Goal: Information Seeking & Learning: Learn about a topic

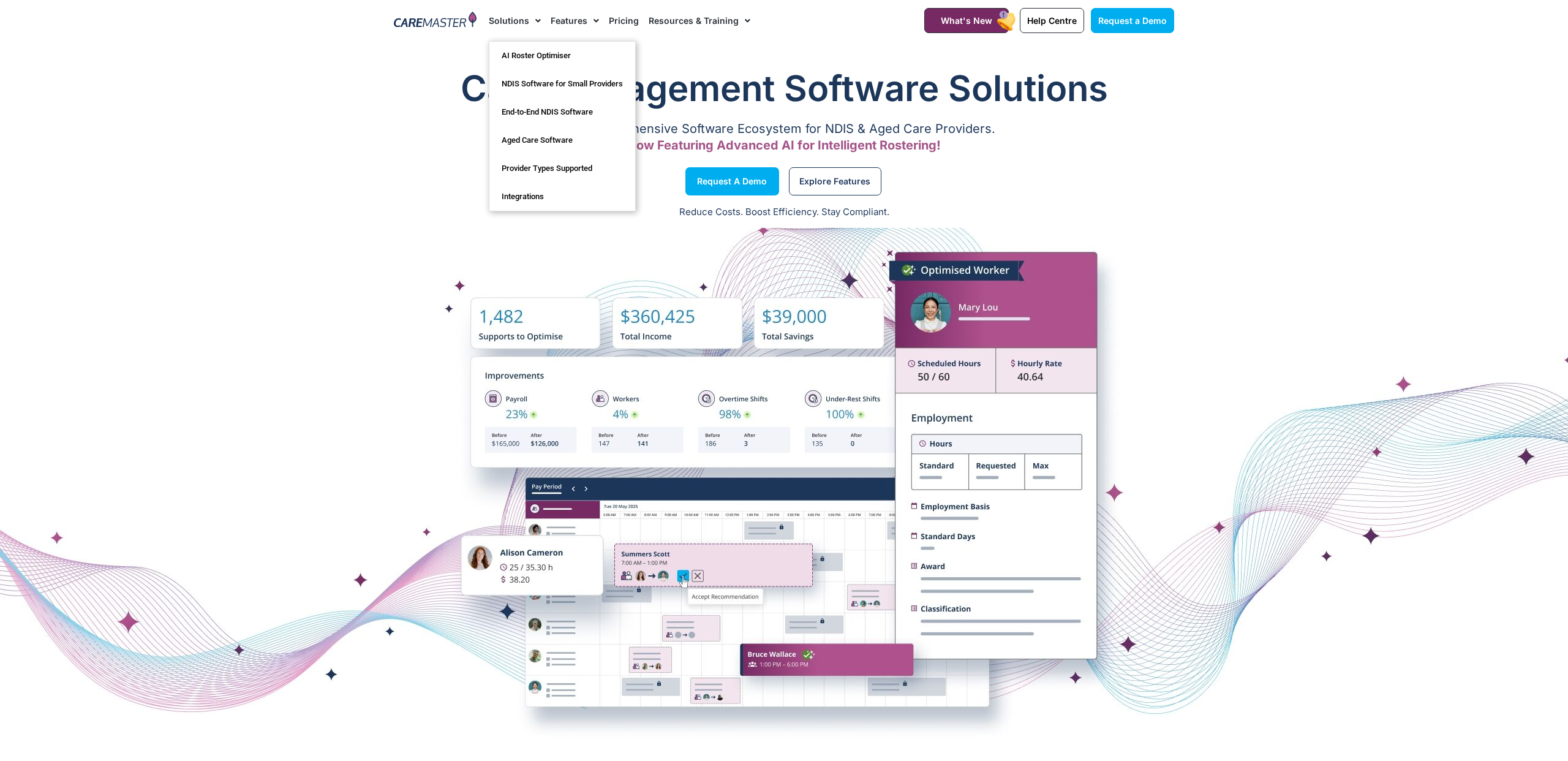
click at [519, 24] on link "Solutions" at bounding box center [515, 20] width 52 height 41
click at [518, 21] on link "Solutions" at bounding box center [515, 20] width 52 height 41
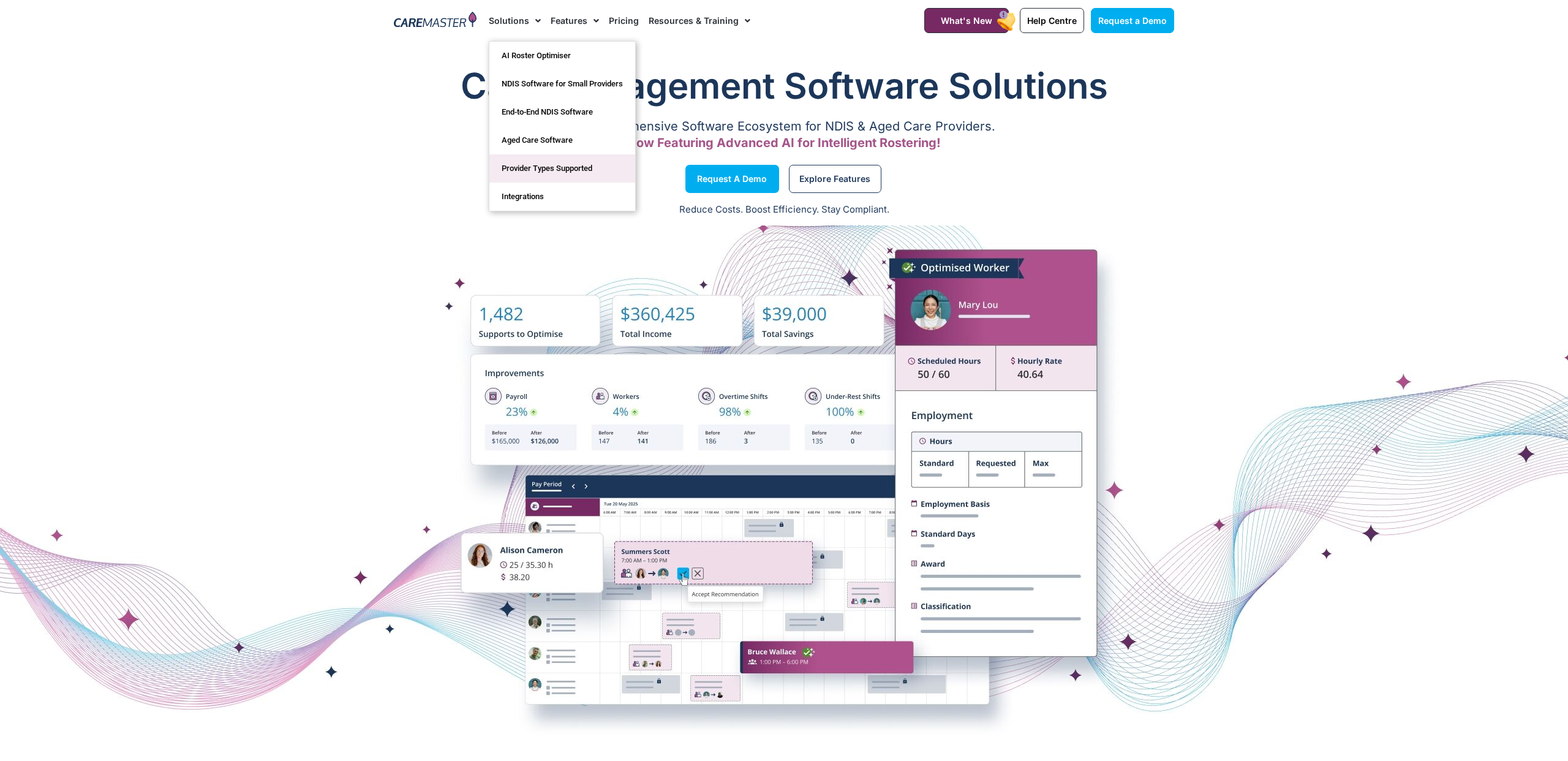
click at [561, 165] on link "Provider Types Supported" at bounding box center [562, 167] width 145 height 28
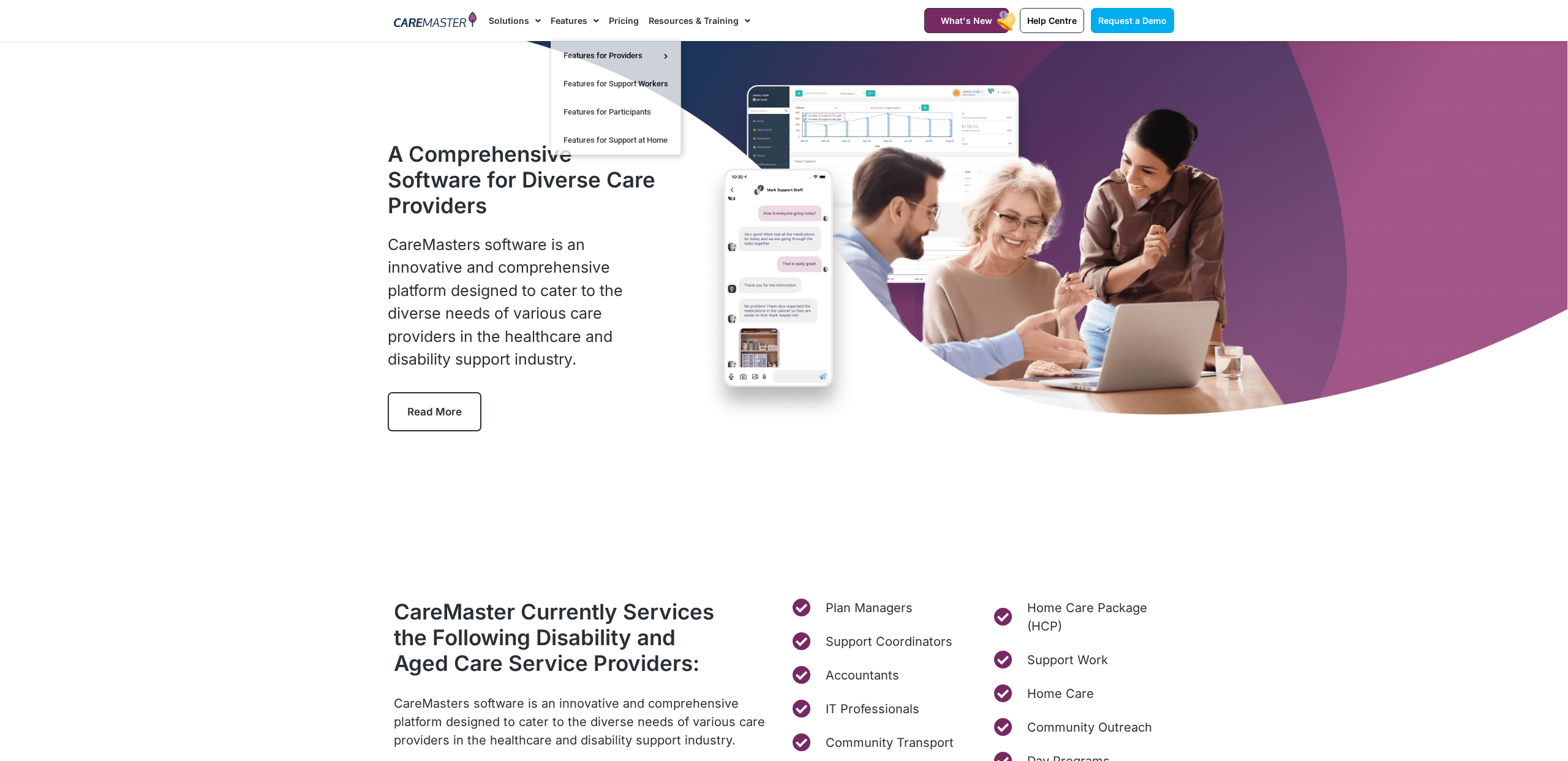
click at [611, 19] on link "Pricing" at bounding box center [623, 20] width 30 height 41
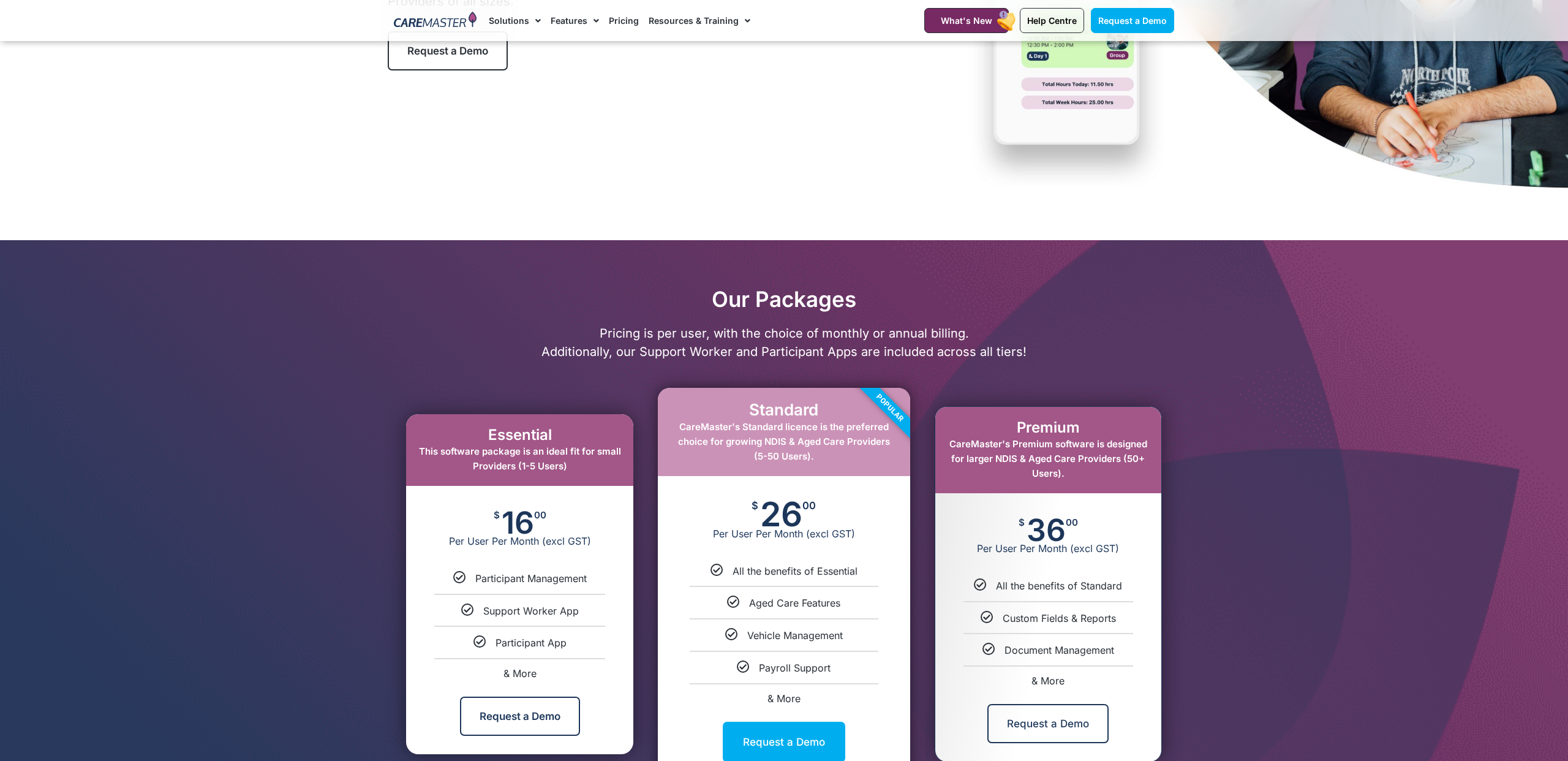
scroll to position [346, 0]
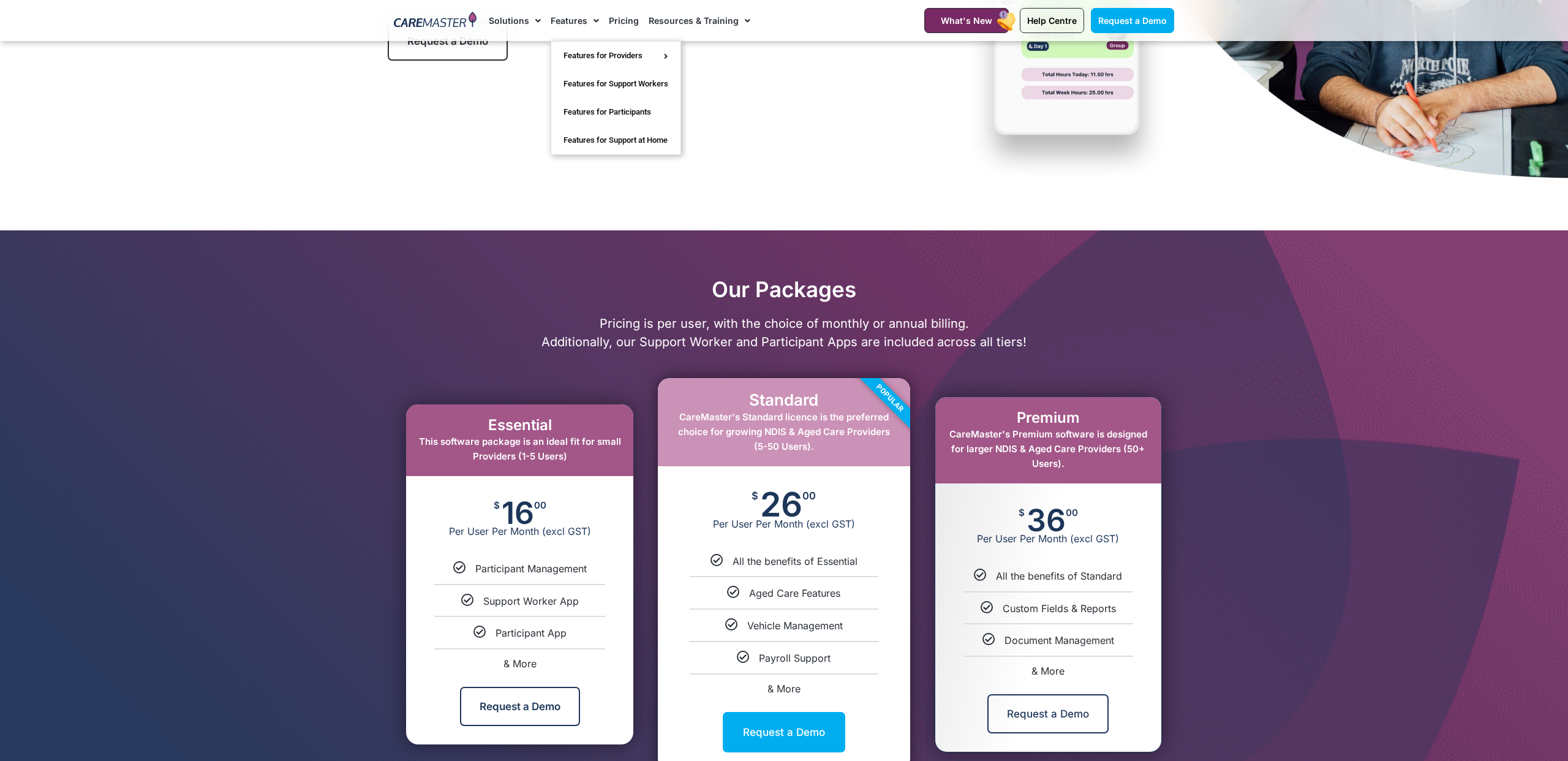
click at [587, 21] on span "Menu" at bounding box center [593, 21] width 12 height 21
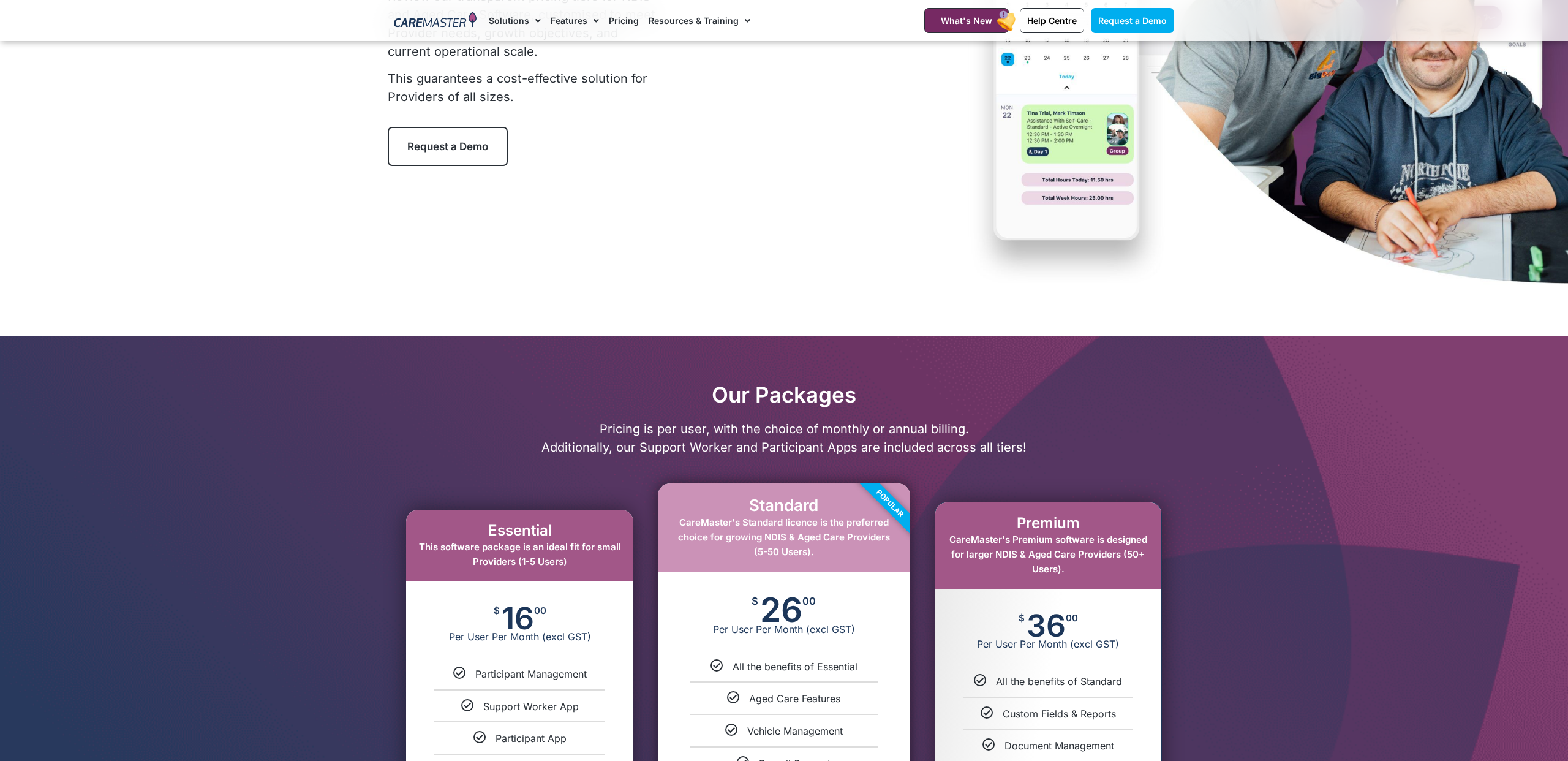
scroll to position [262, 0]
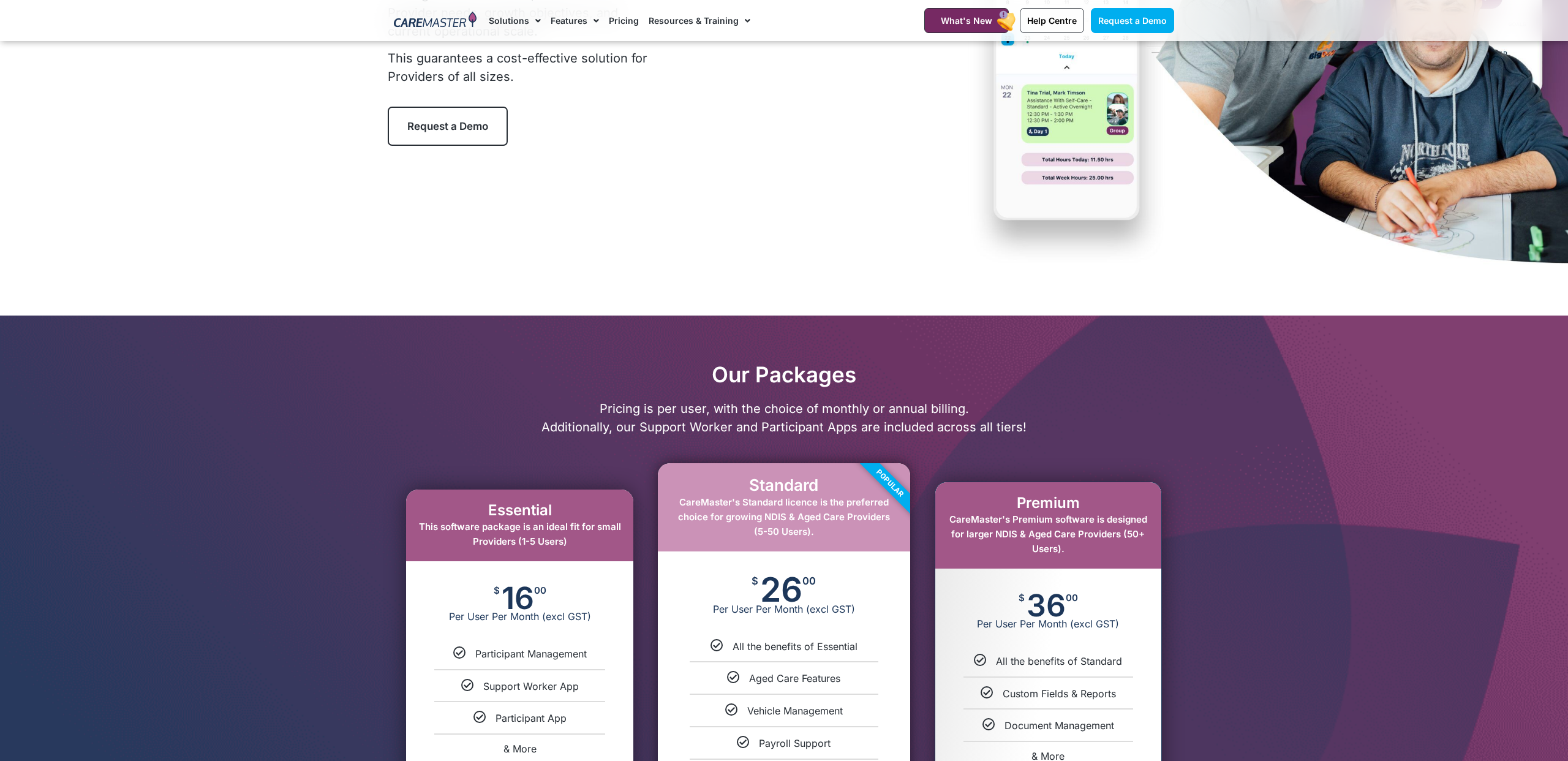
click at [626, 20] on link "Pricing" at bounding box center [623, 20] width 30 height 41
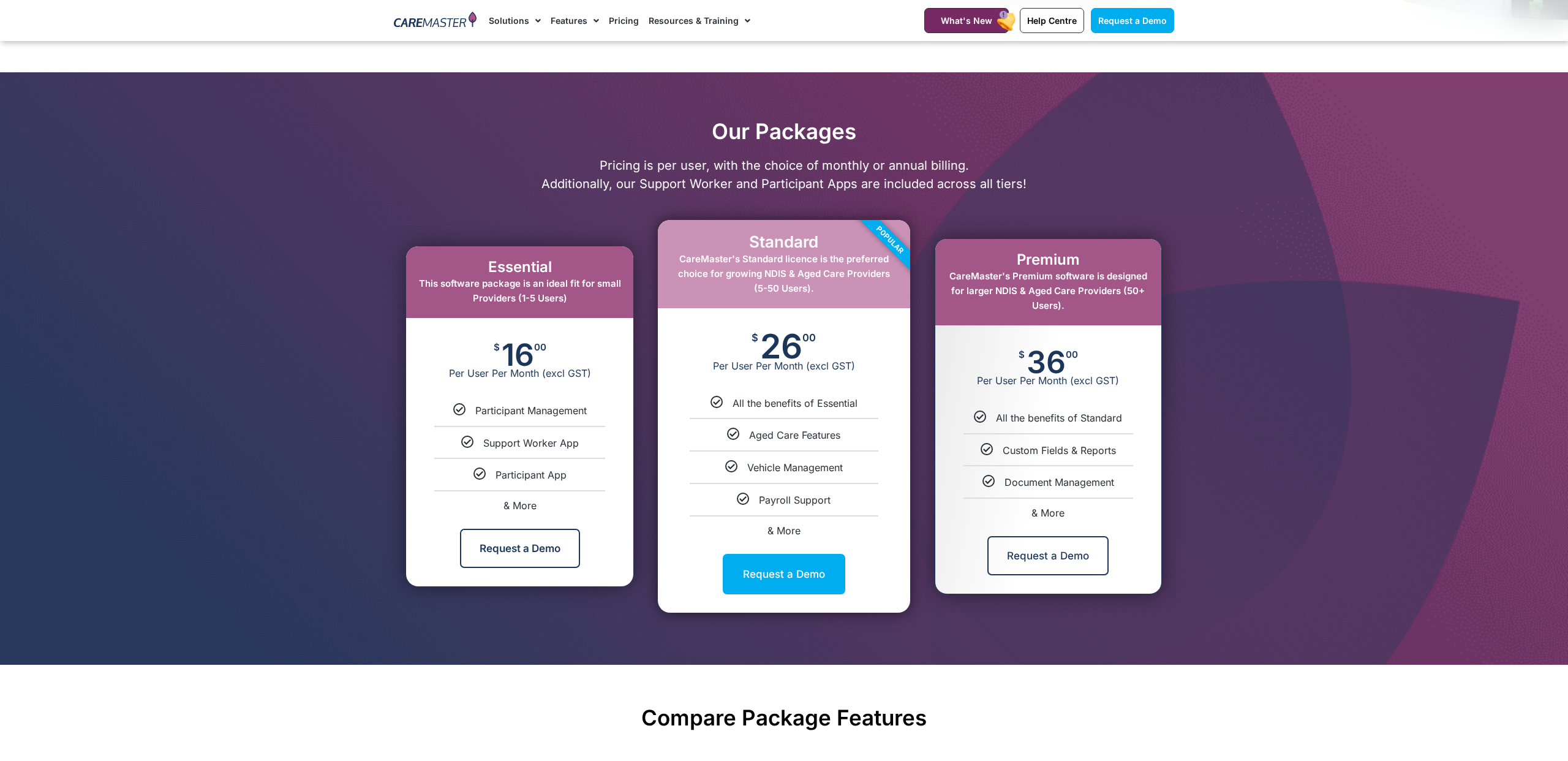
scroll to position [505, 0]
